Goal: Task Accomplishment & Management: Manage account settings

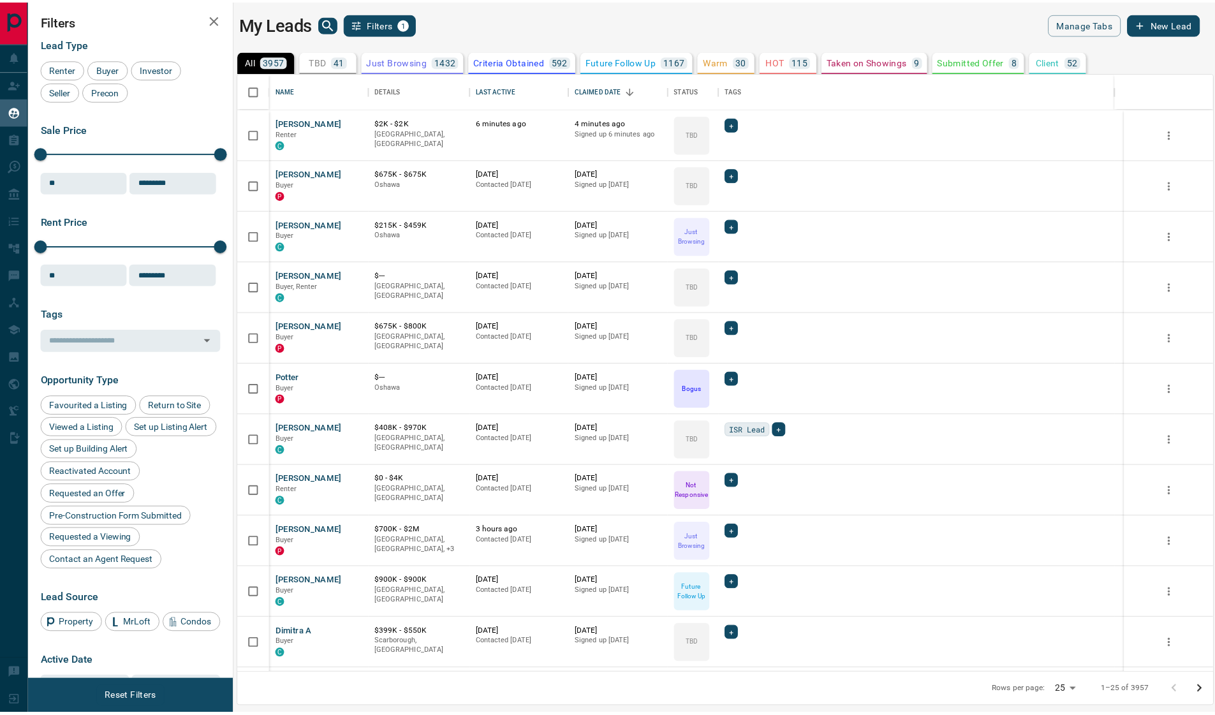
scroll to position [591, 974]
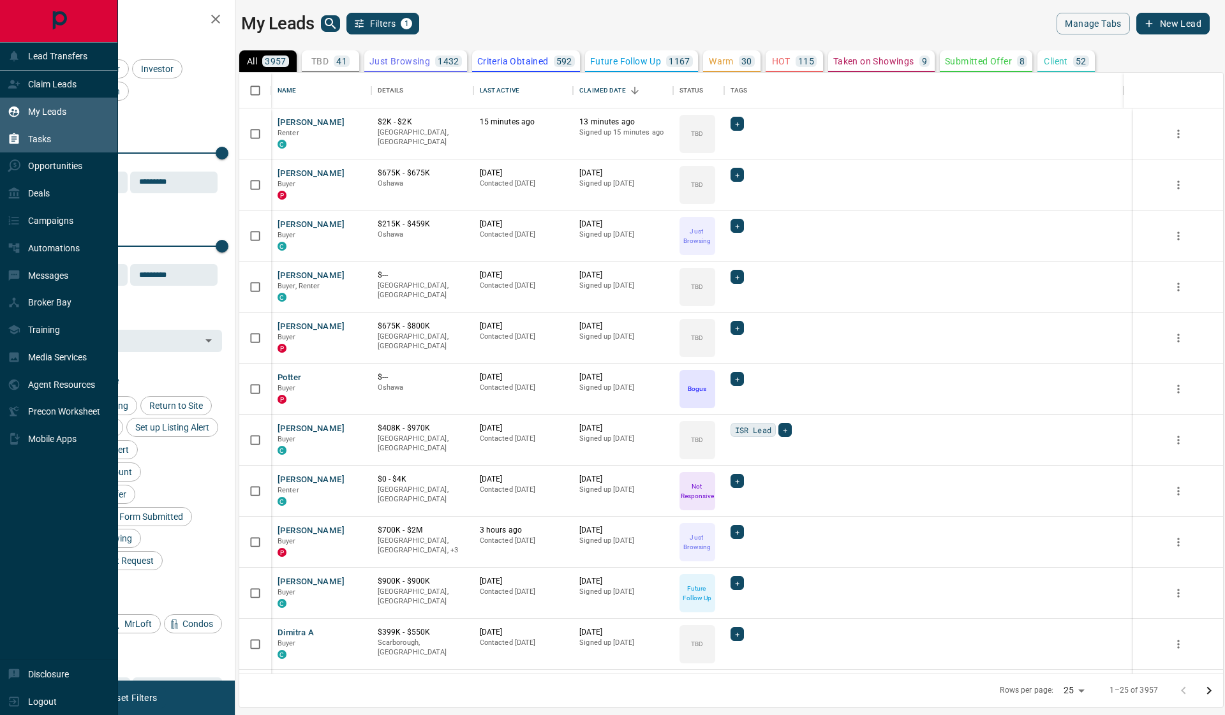
click at [47, 135] on p "Tasks" at bounding box center [39, 139] width 23 height 10
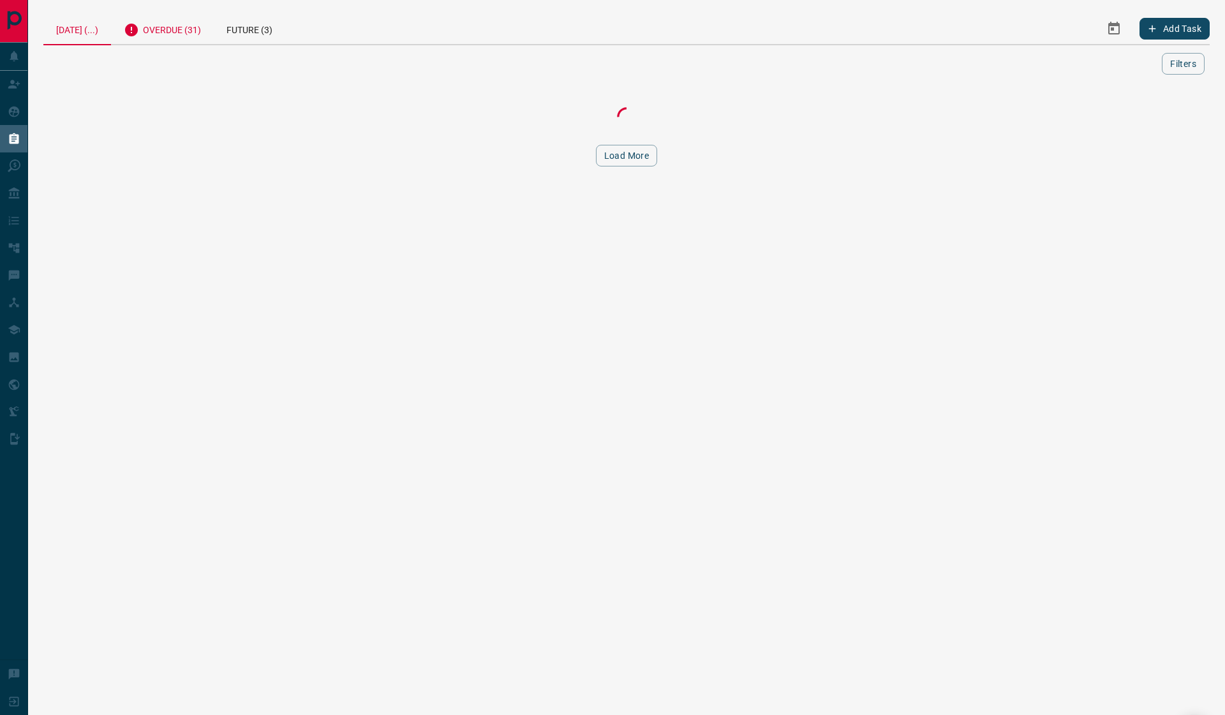
click at [169, 29] on div "Overdue (31)" at bounding box center [162, 28] width 103 height 31
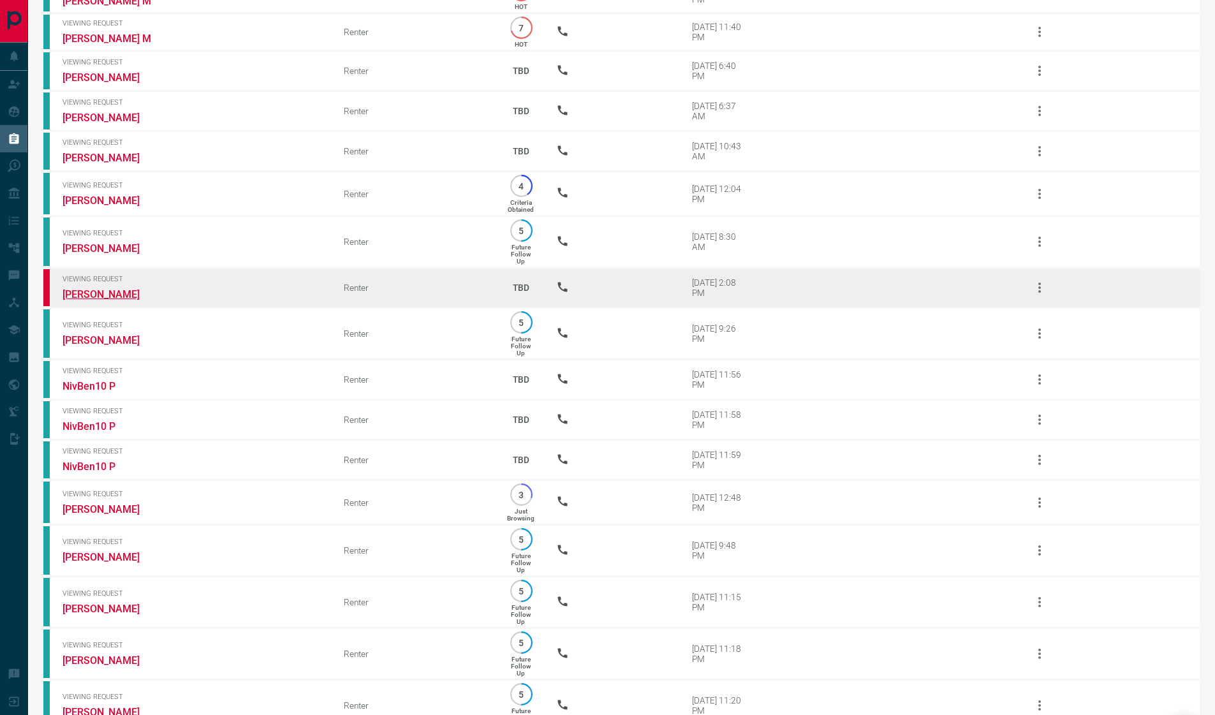
scroll to position [250, 0]
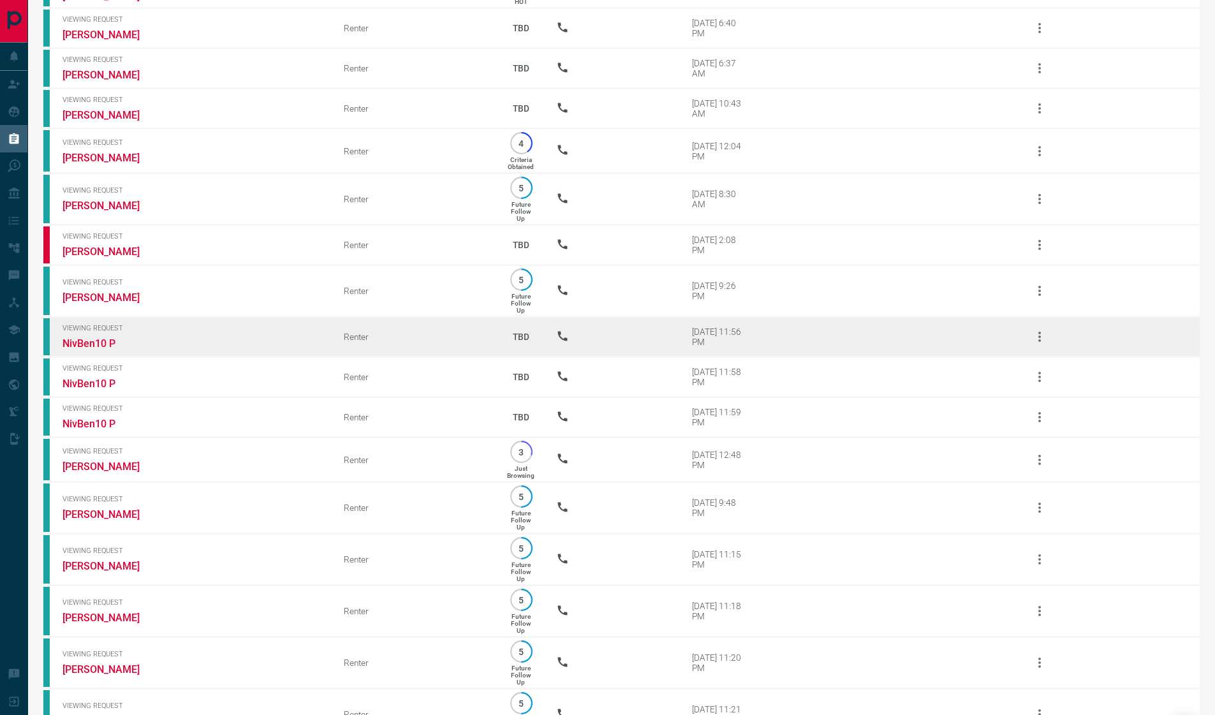
click at [1039, 344] on icon "button" at bounding box center [1039, 336] width 15 height 15
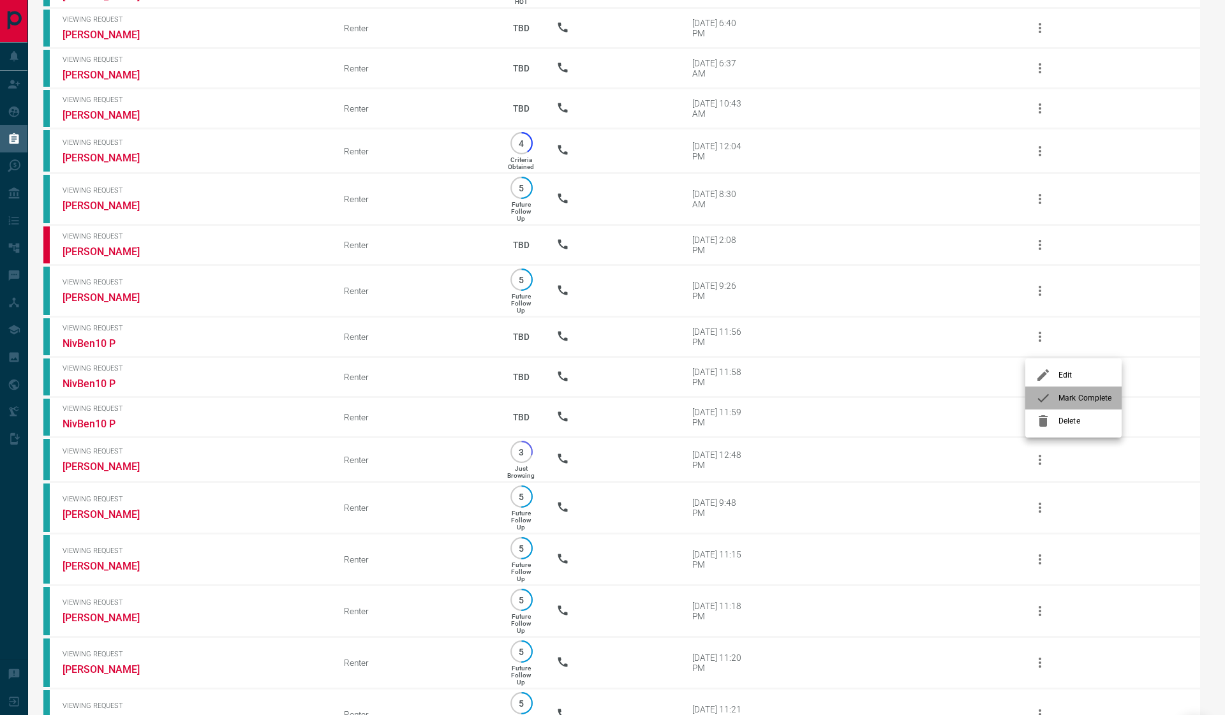
click at [1062, 396] on span "Mark Complete" at bounding box center [1084, 397] width 53 height 11
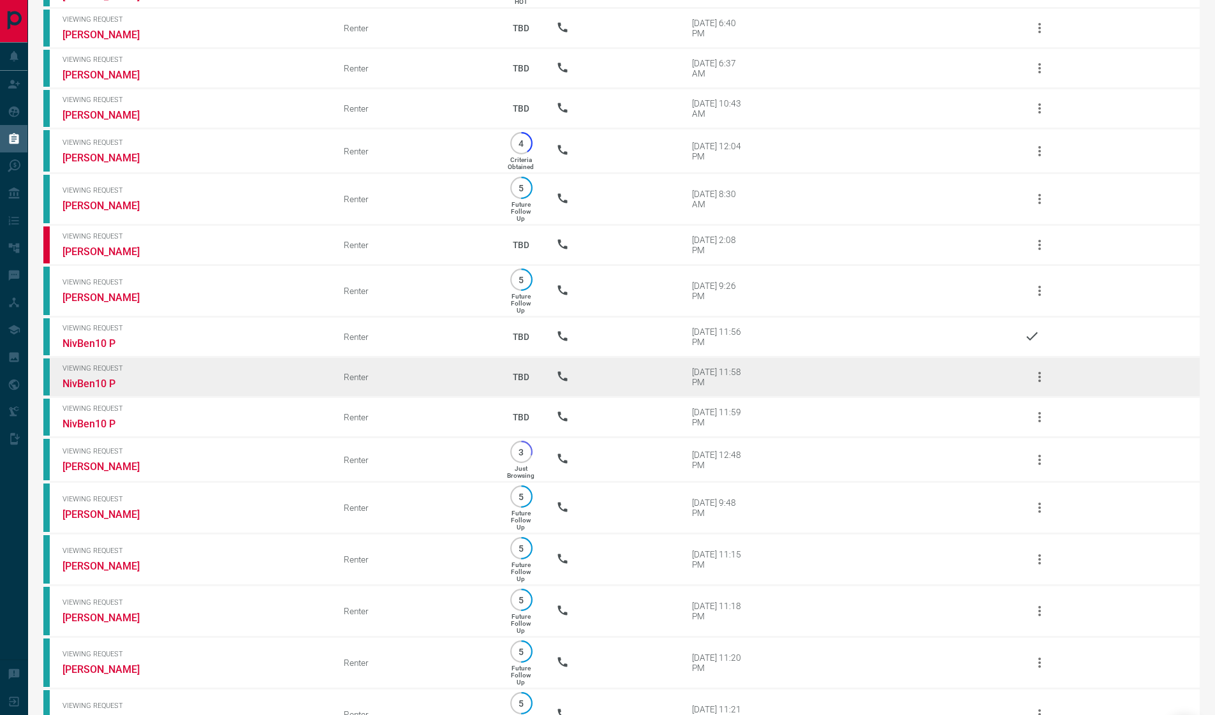
click at [1042, 380] on icon "button" at bounding box center [1039, 376] width 15 height 15
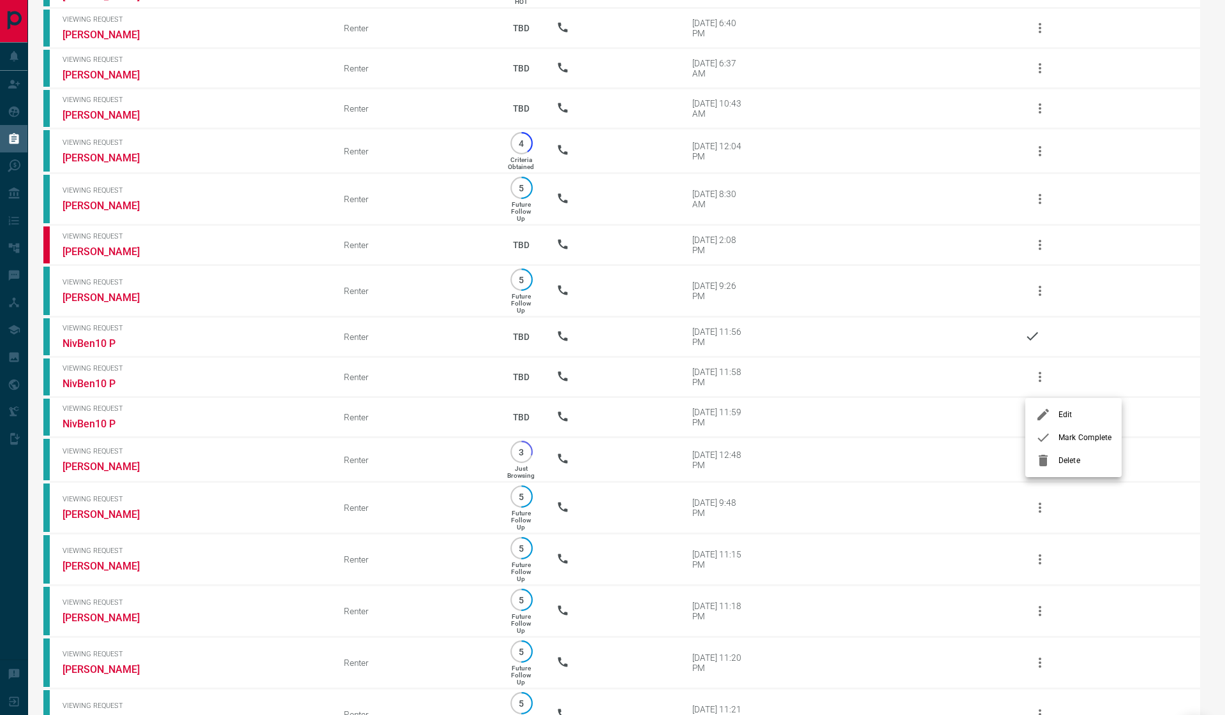
click at [1079, 440] on span "Mark Complete" at bounding box center [1084, 437] width 53 height 11
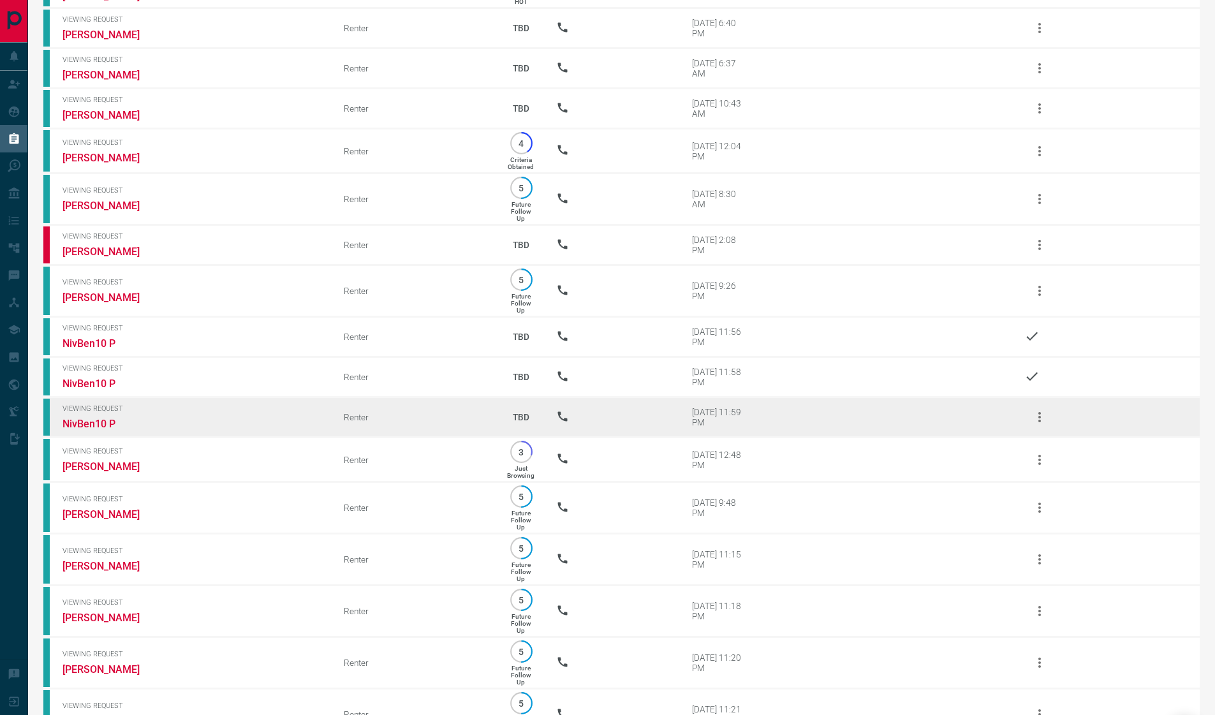
click at [1037, 420] on icon "button" at bounding box center [1039, 417] width 15 height 15
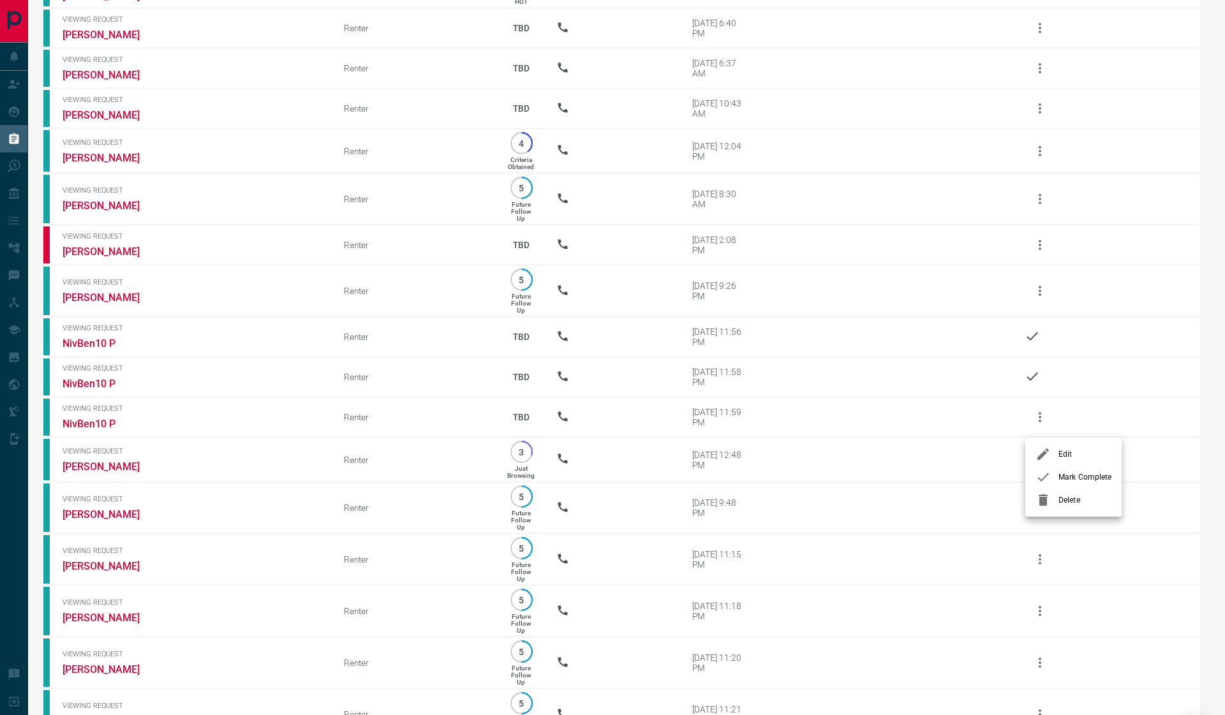
click at [1072, 480] on span "Mark Complete" at bounding box center [1084, 476] width 53 height 11
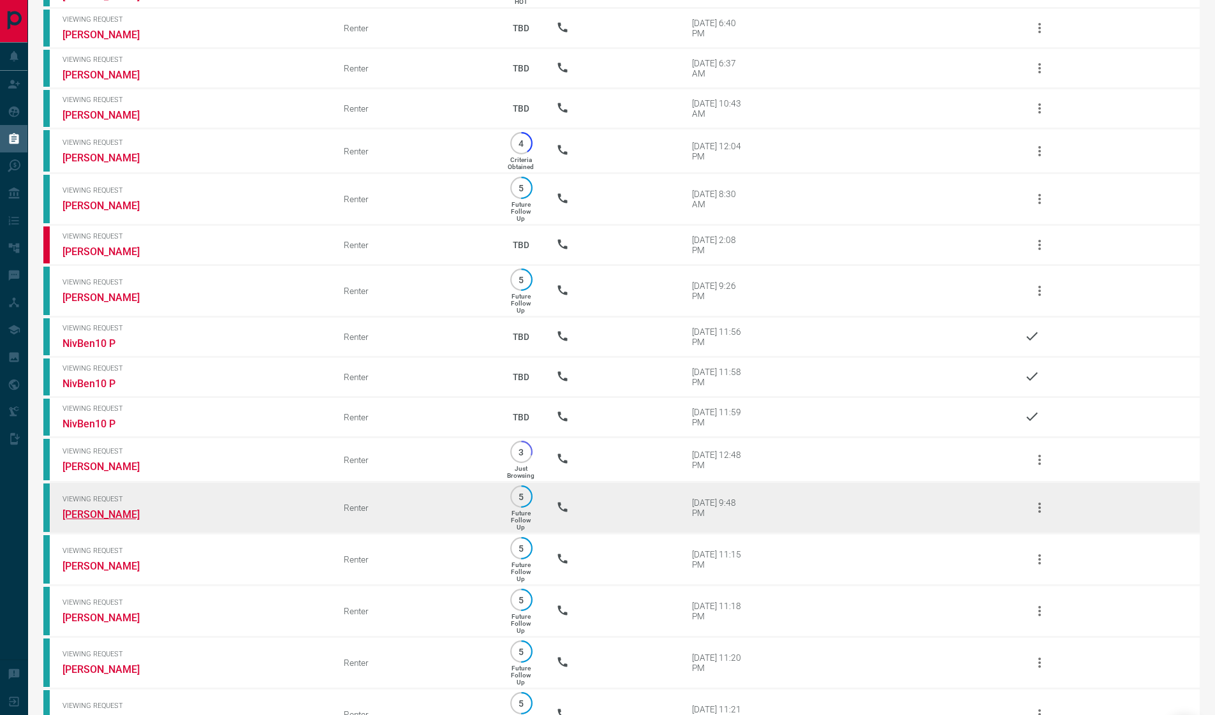
click at [99, 521] on link "[PERSON_NAME]" at bounding box center [111, 514] width 96 height 12
